Goal: Transaction & Acquisition: Purchase product/service

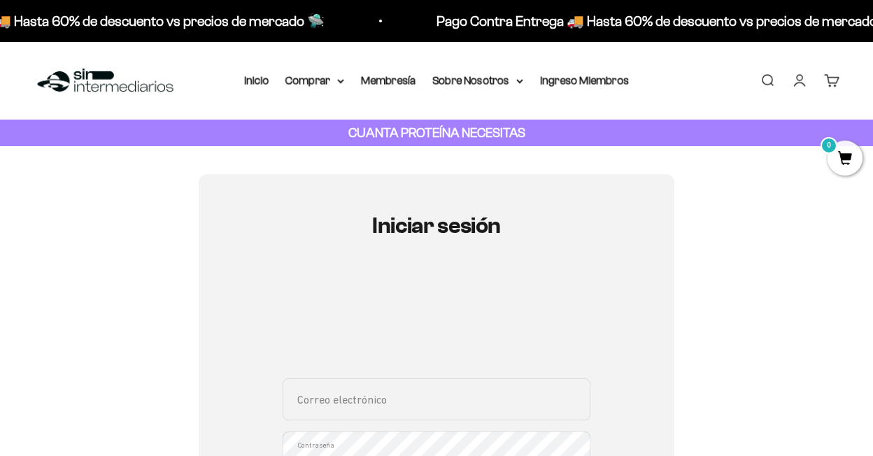
scroll to position [99, 0]
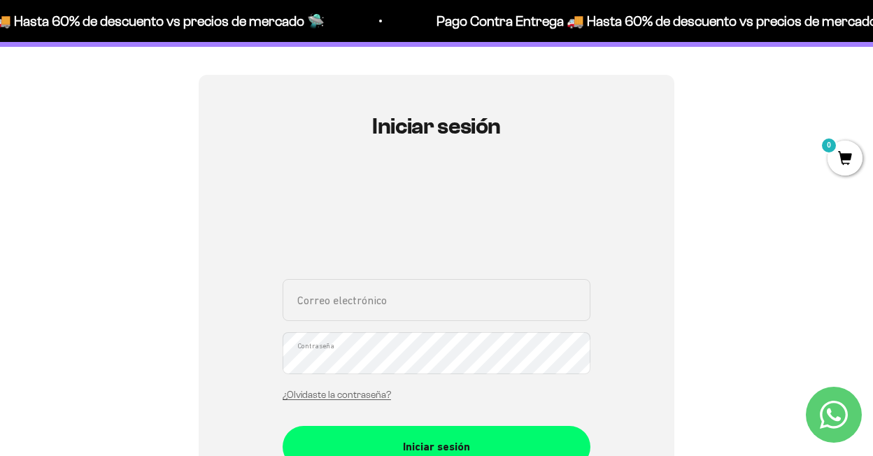
click at [441, 297] on input "Correo electrónico" at bounding box center [437, 300] width 308 height 42
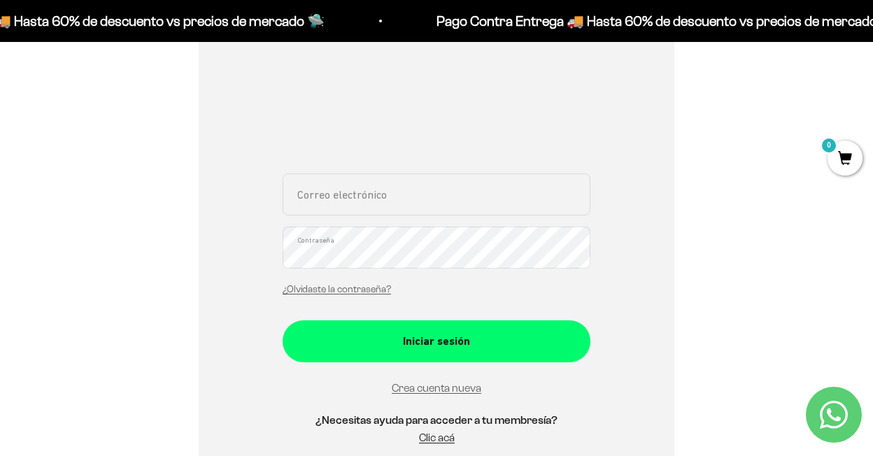
type input "nnazirnnazir2@gmail.com"
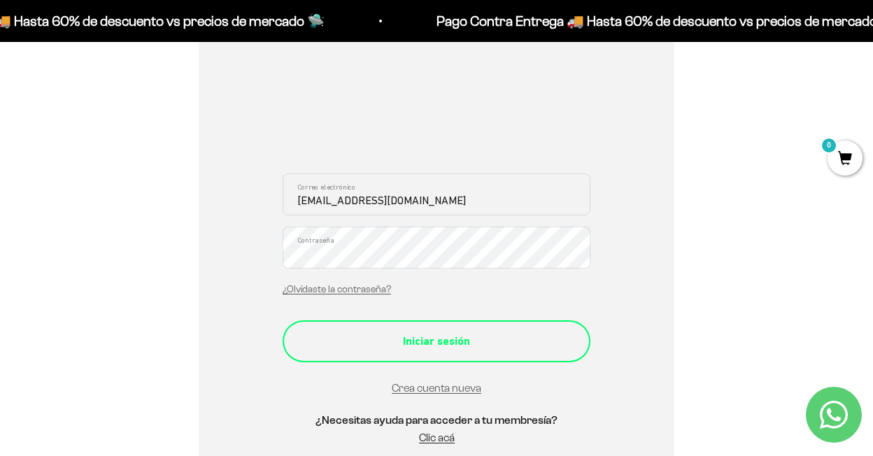
click at [531, 353] on button "Iniciar sesión" at bounding box center [437, 341] width 308 height 42
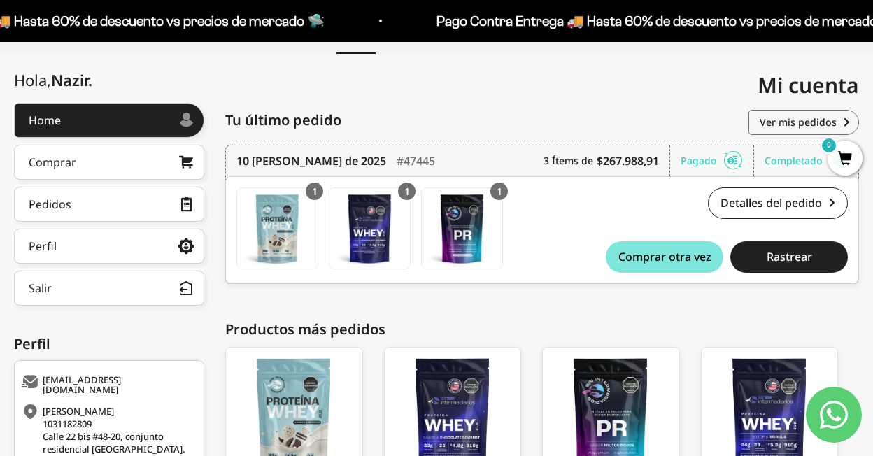
scroll to position [291, 0]
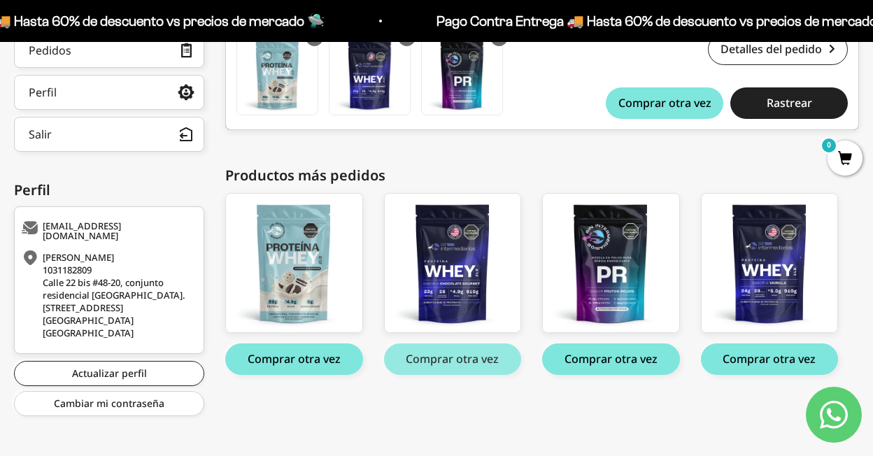
click at [464, 348] on button "Comprar otra vez" at bounding box center [453, 359] width 138 height 31
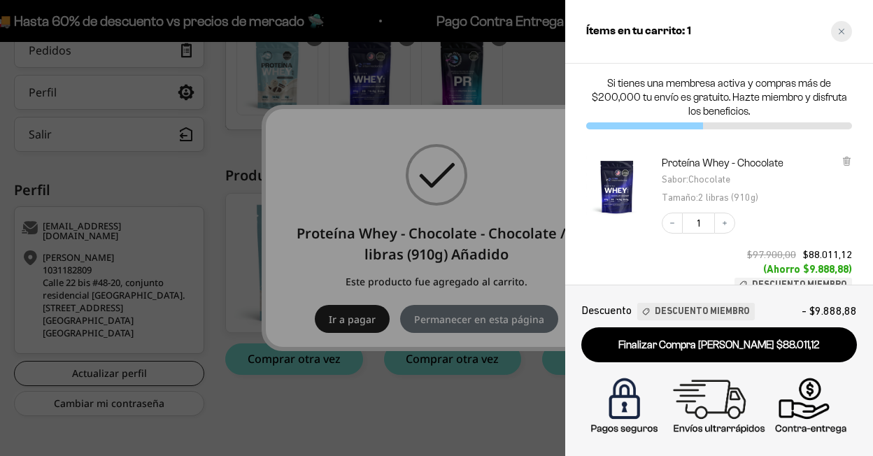
click at [844, 34] on icon "Close cart" at bounding box center [841, 31] width 7 height 7
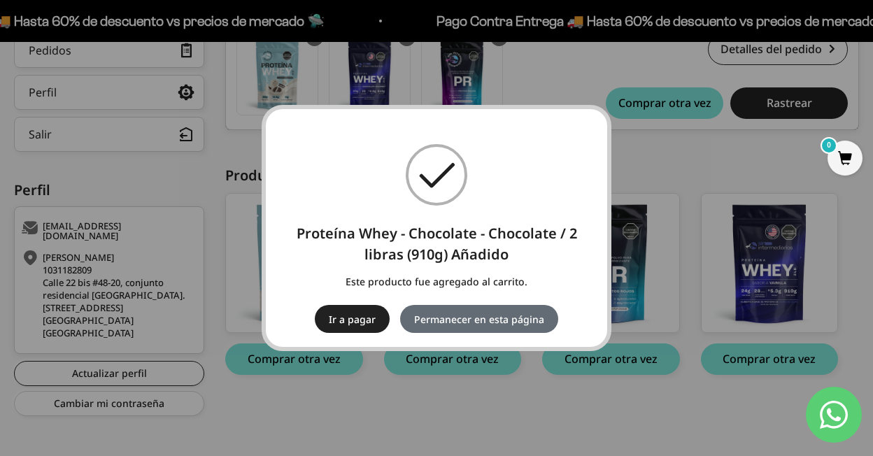
click at [476, 323] on button "Permanecer en esta página" at bounding box center [479, 319] width 158 height 28
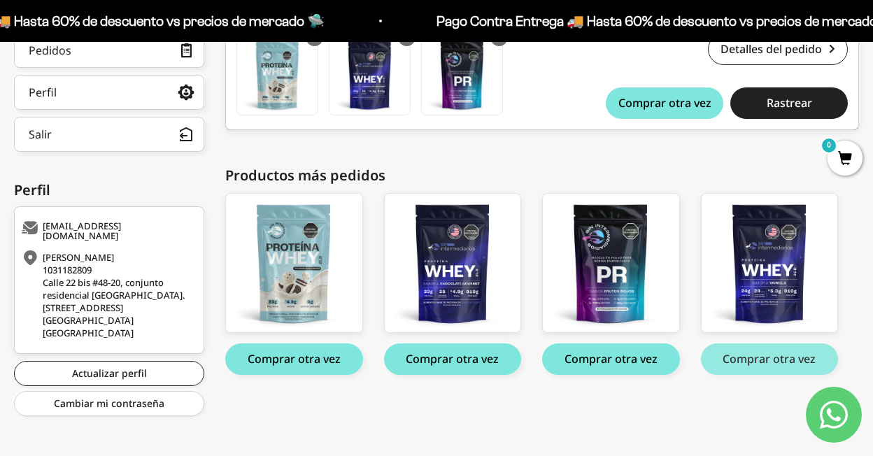
click at [761, 365] on button "Comprar otra vez" at bounding box center [770, 359] width 138 height 31
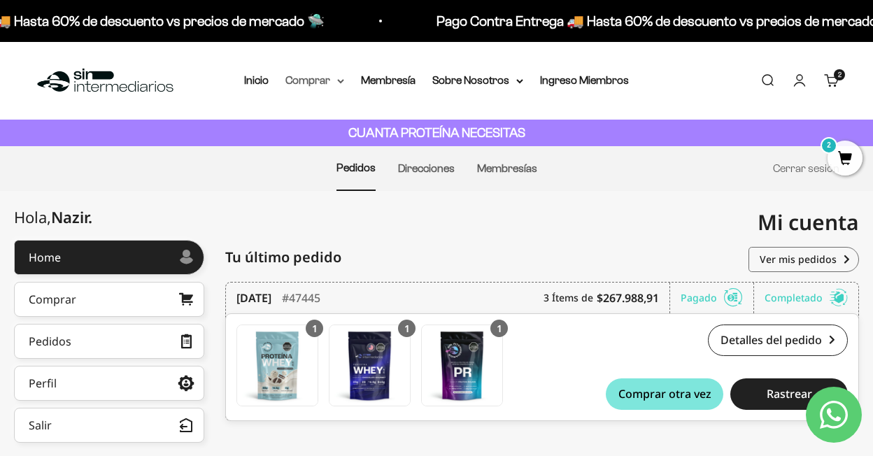
click at [316, 76] on summary "Comprar" at bounding box center [314, 80] width 59 height 18
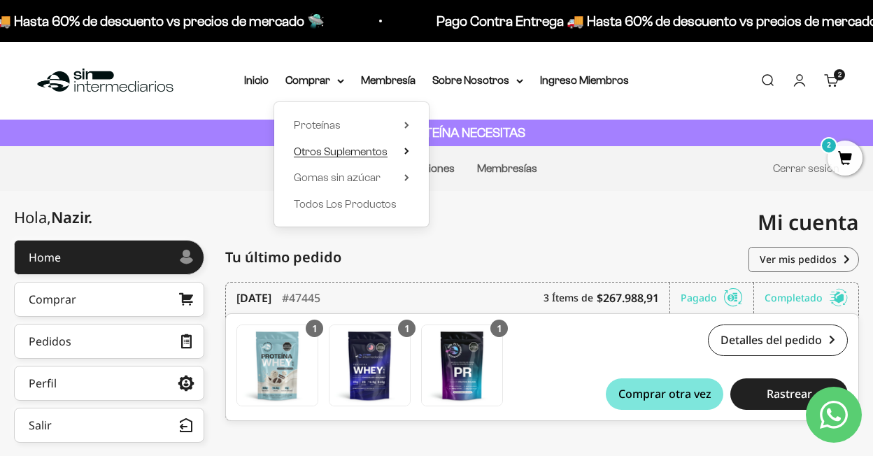
click at [329, 153] on span "Otros Suplementos" at bounding box center [341, 152] width 94 height 12
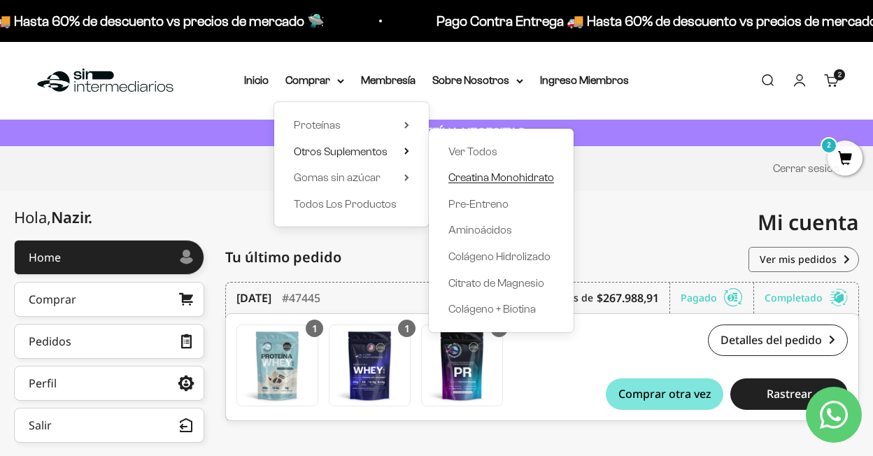
click at [465, 179] on span "Creatina Monohidrato" at bounding box center [501, 177] width 106 height 12
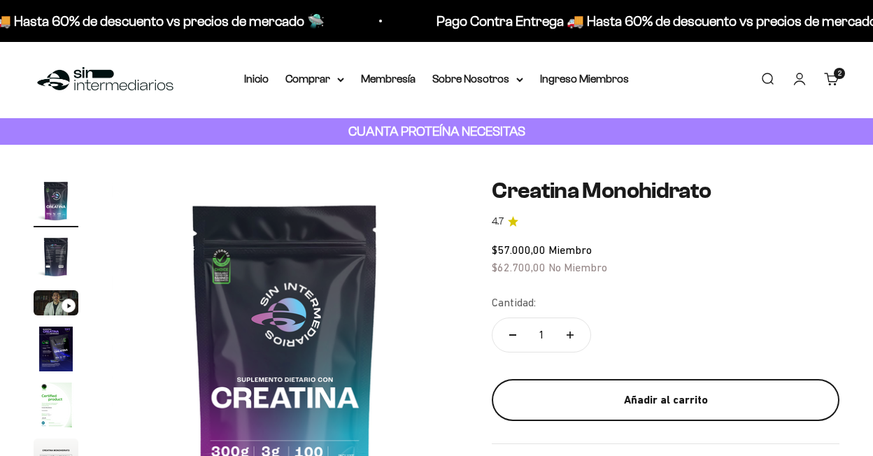
scroll to position [31, 0]
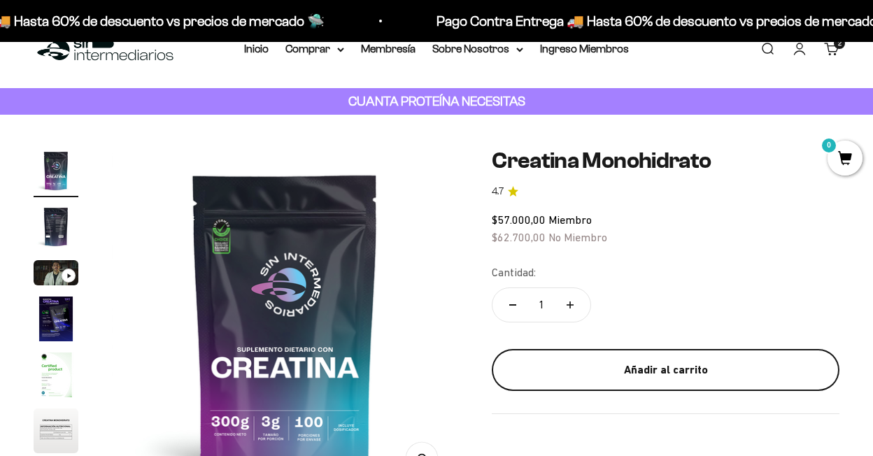
click at [585, 362] on div "Añadir al carrito" at bounding box center [666, 370] width 292 height 18
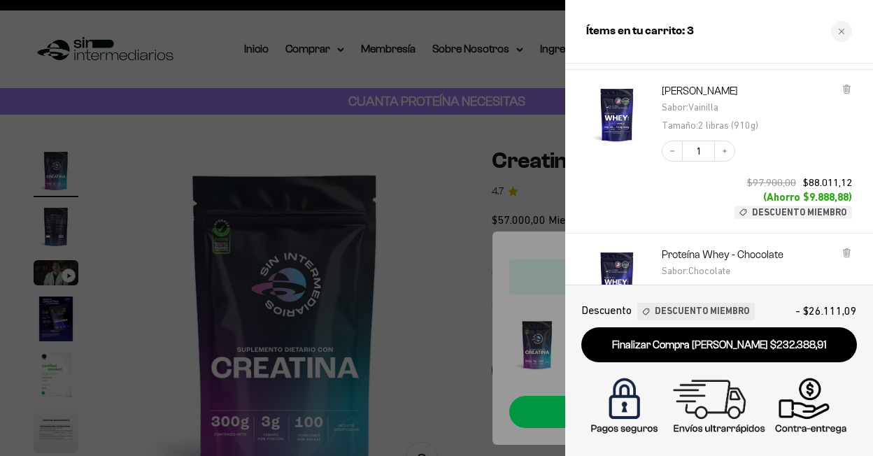
scroll to position [171, 0]
click at [725, 153] on icon "Increase quantity" at bounding box center [725, 152] width 8 height 8
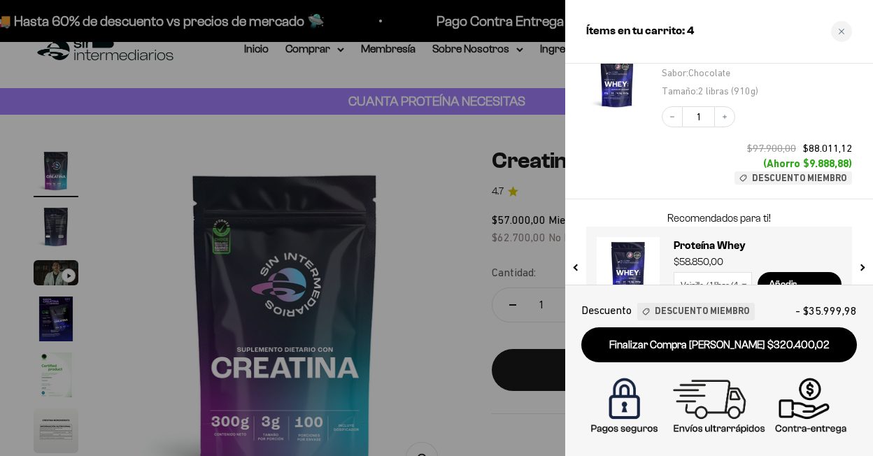
scroll to position [406, 0]
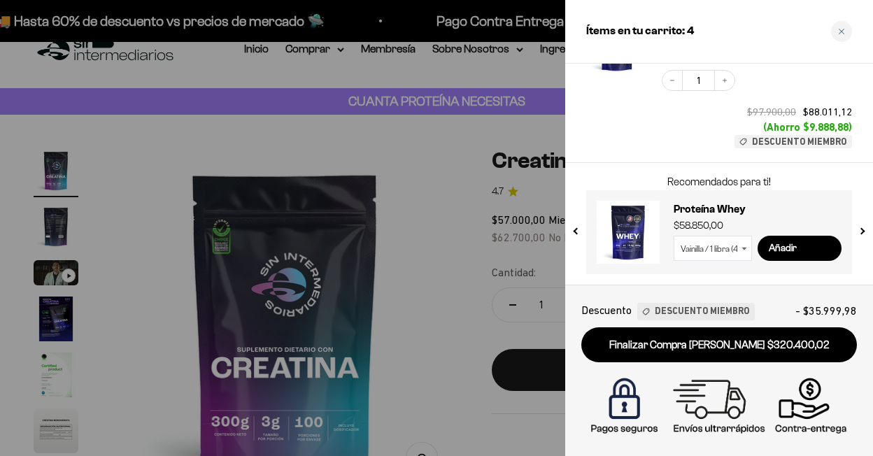
click at [736, 243] on select "Vainilla / 1 libra (460g) Vainilla / 2 libras (910g) Vainilla / 5 libras (2280g…" at bounding box center [713, 248] width 78 height 25
select select "42069719384273"
click at [674, 236] on select "Vainilla / 1 libra (460g) Vainilla / 2 libras (910g) Vainilla / 5 libras (2280g…" at bounding box center [713, 248] width 78 height 25
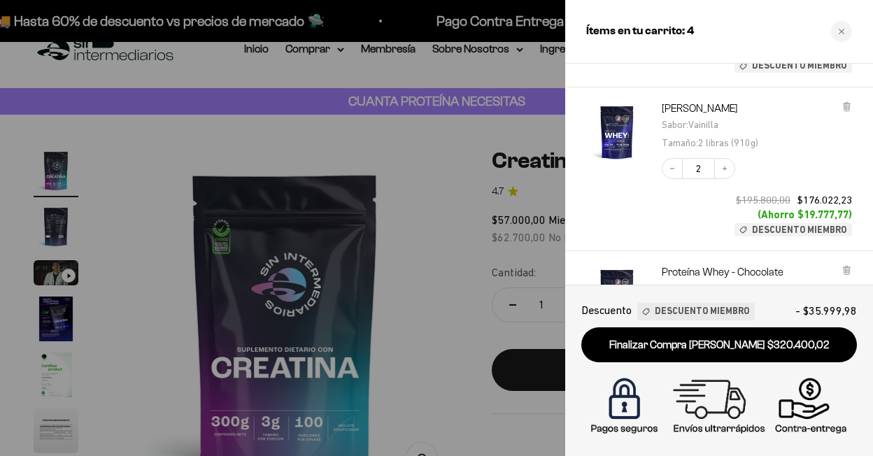
scroll to position [238, 0]
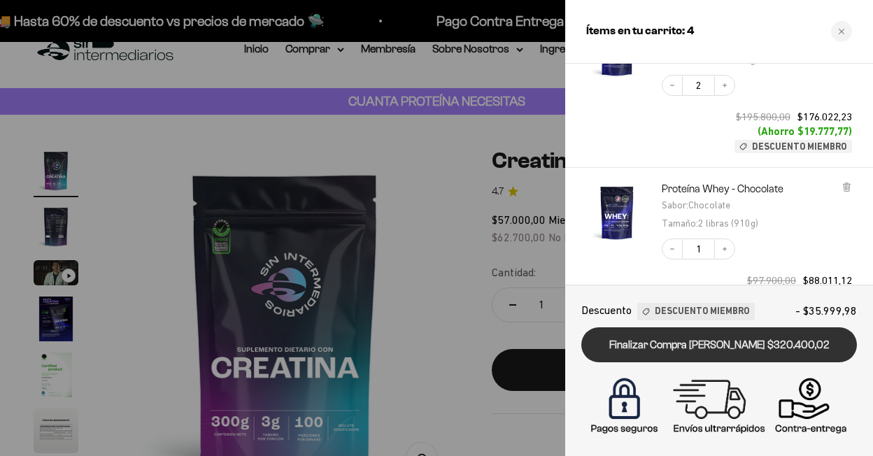
click at [707, 344] on link "Finalizar Compra [PERSON_NAME] $320.400,02" at bounding box center [719, 345] width 276 height 36
